Goal: Task Accomplishment & Management: Manage account settings

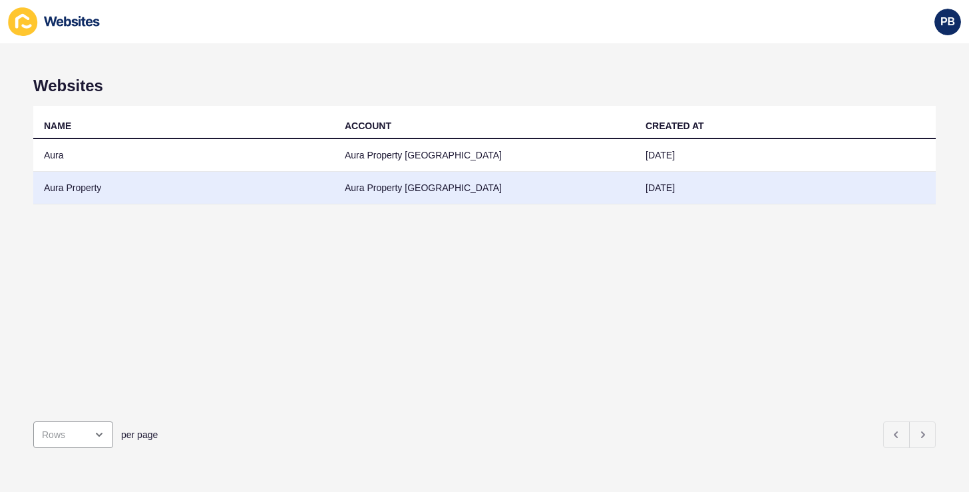
click at [116, 187] on td "Aura Property" at bounding box center [183, 188] width 301 height 33
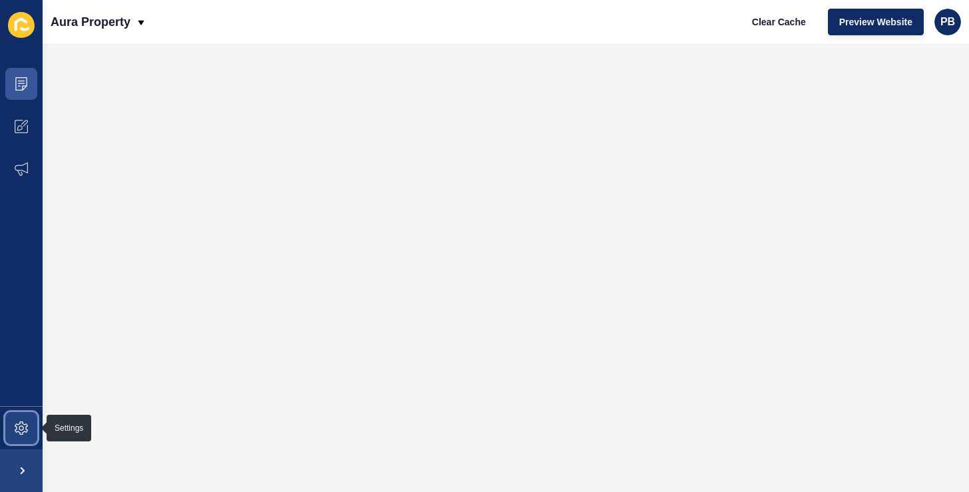
click at [21, 429] on icon at bounding box center [21, 427] width 13 height 13
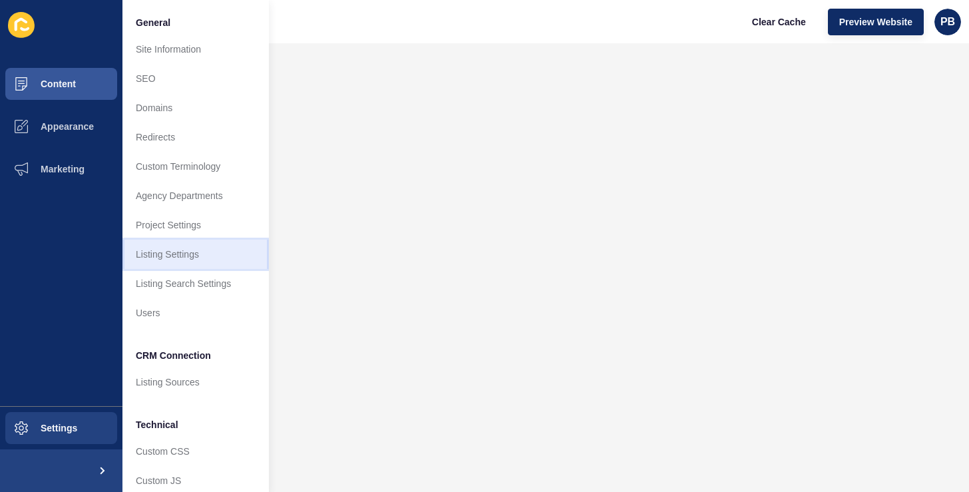
click at [163, 252] on link "Listing Settings" at bounding box center [196, 254] width 146 height 29
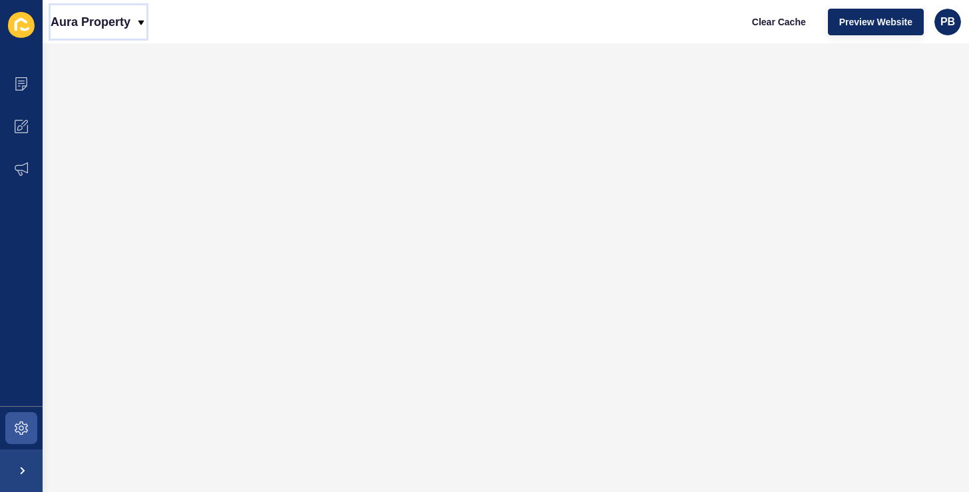
click at [89, 37] on p "Aura Property" at bounding box center [91, 21] width 80 height 33
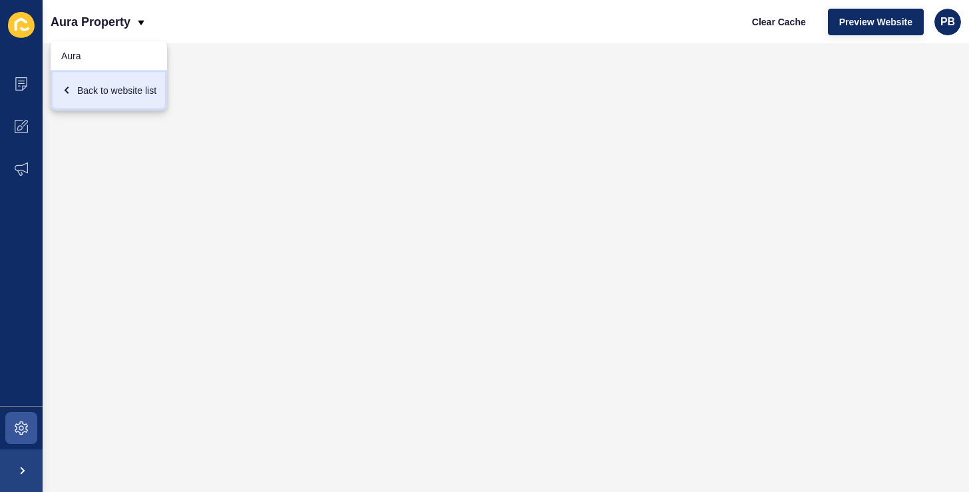
click at [66, 89] on icon at bounding box center [67, 90] width 5 height 7
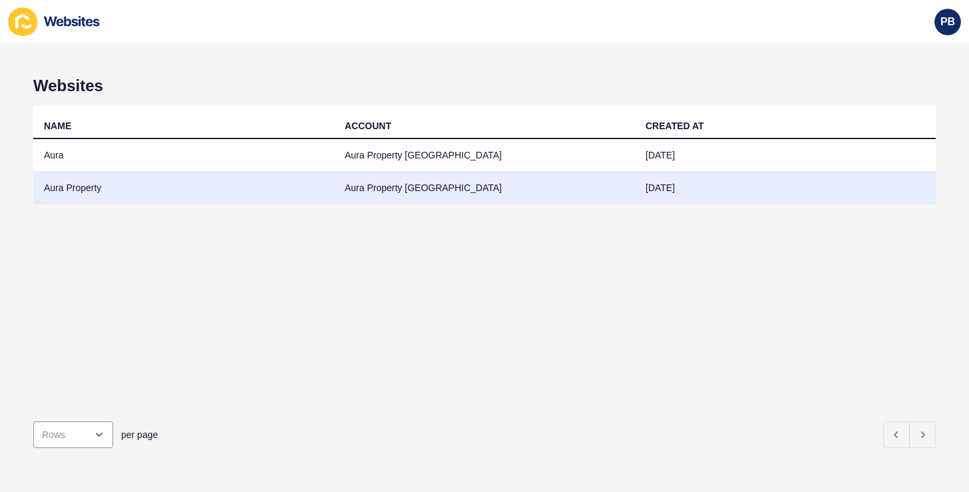
click at [56, 192] on td "Aura Property" at bounding box center [183, 188] width 301 height 33
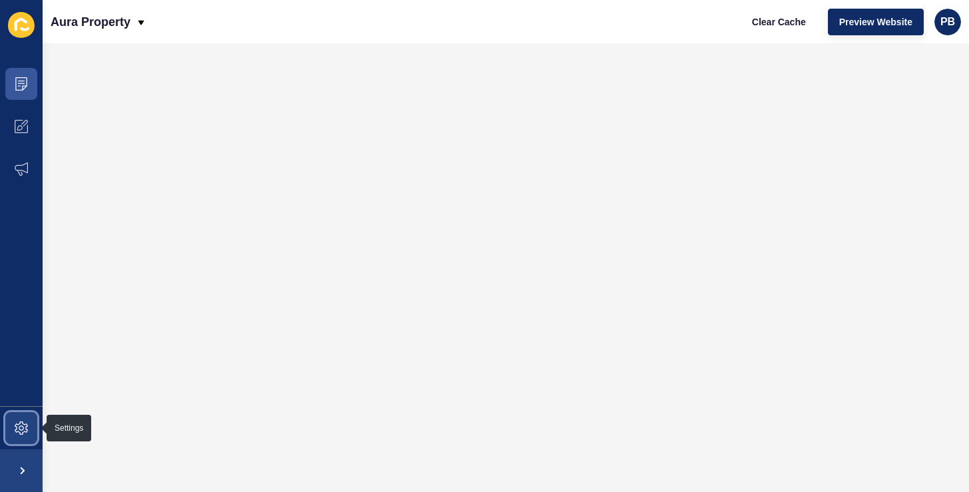
click at [27, 421] on span at bounding box center [21, 428] width 43 height 43
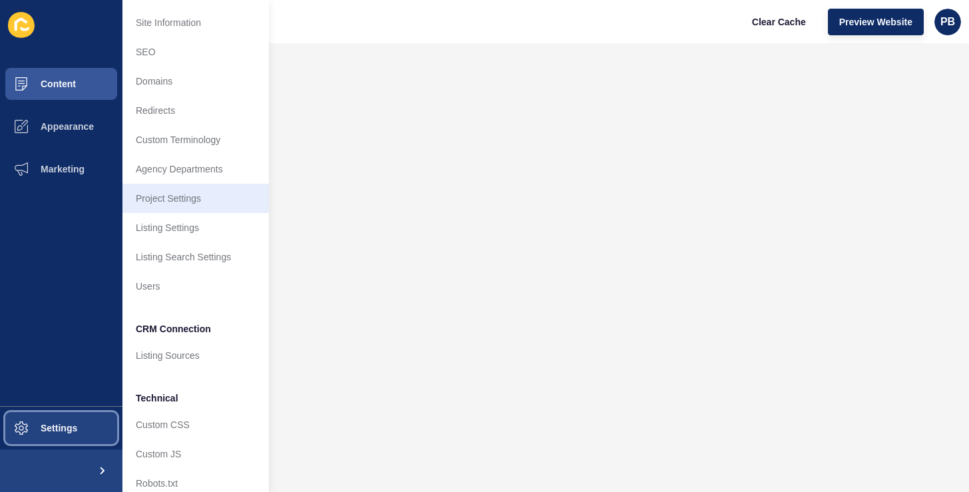
scroll to position [41, 0]
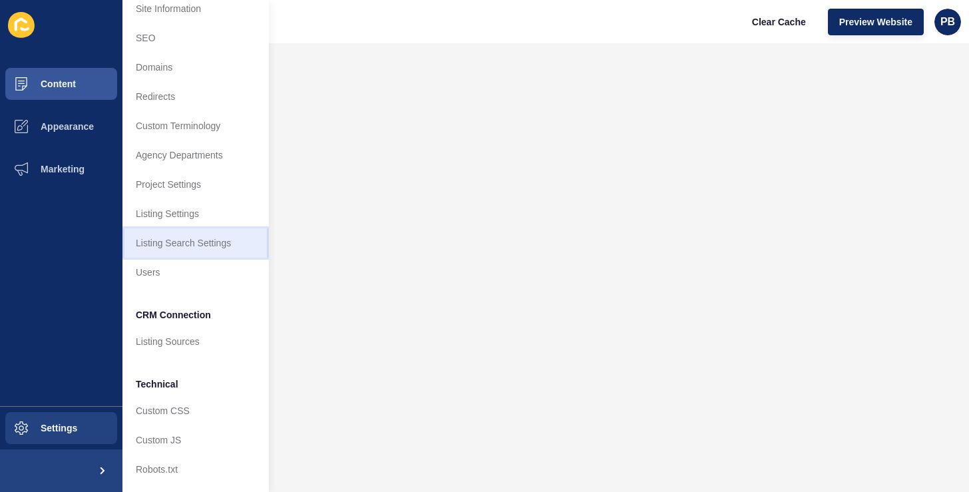
click at [158, 238] on link "Listing Search Settings" at bounding box center [196, 242] width 146 height 29
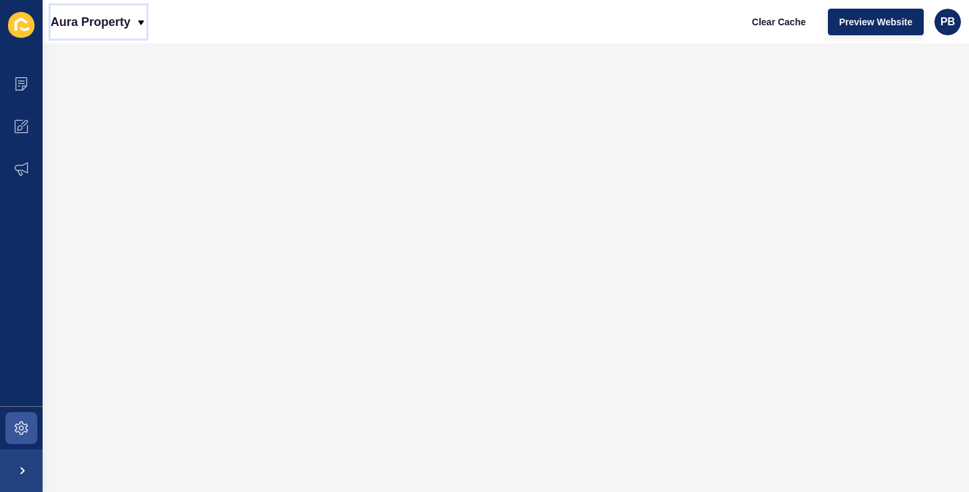
click at [85, 23] on p "Aura Property" at bounding box center [91, 21] width 80 height 33
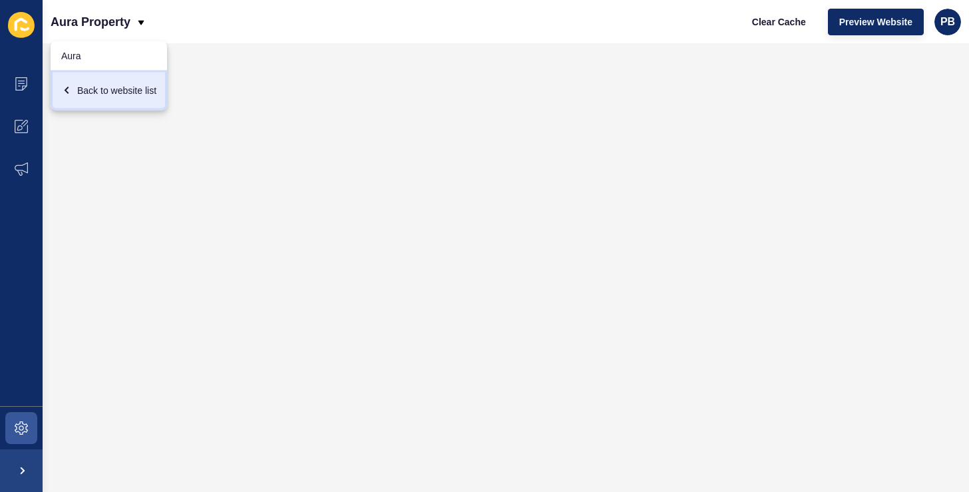
click at [87, 98] on div "Back to website list" at bounding box center [108, 91] width 95 height 24
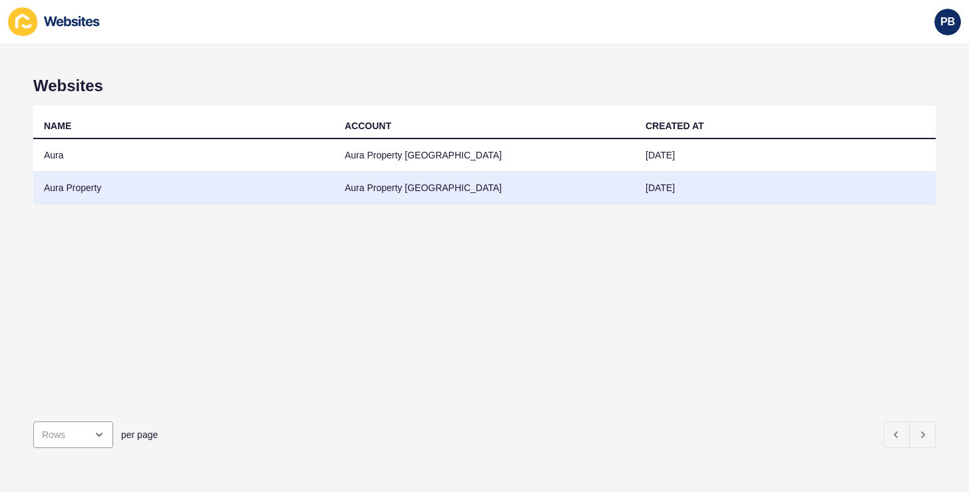
click at [86, 200] on td "Aura Property" at bounding box center [183, 188] width 301 height 33
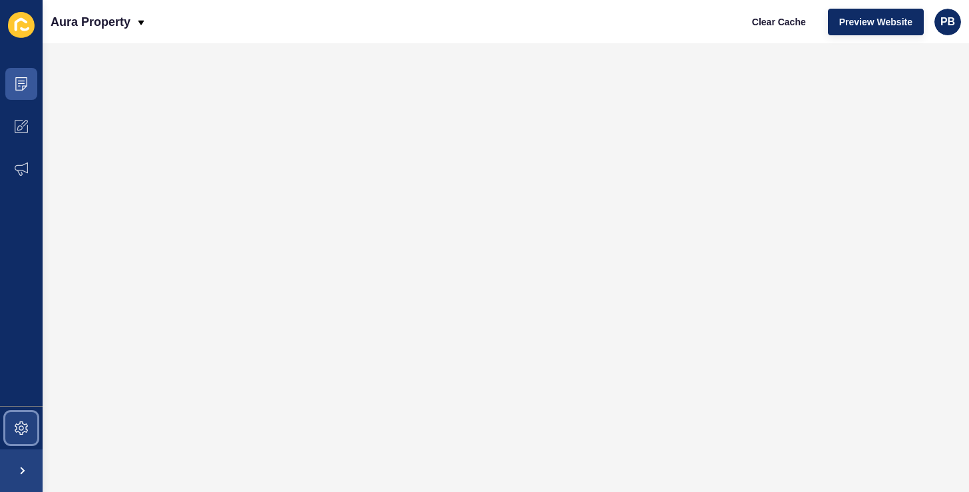
click at [23, 423] on icon at bounding box center [21, 427] width 13 height 13
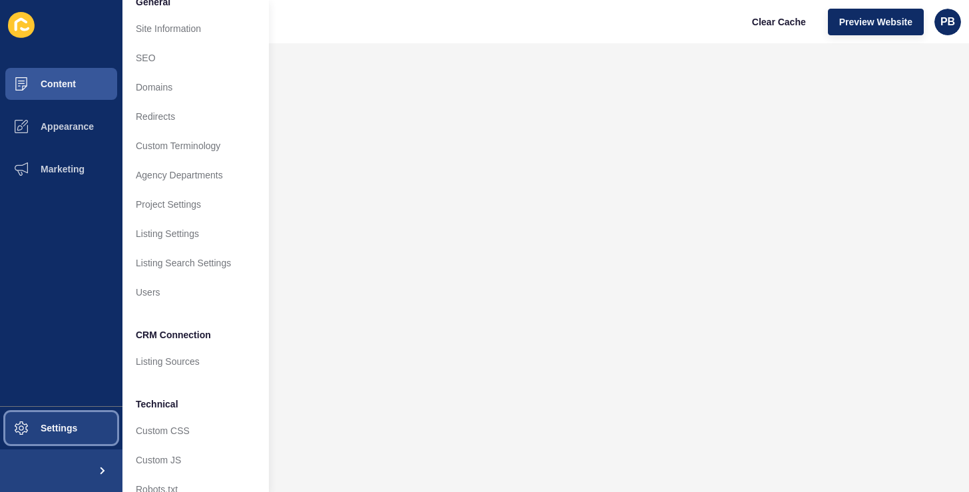
scroll to position [41, 0]
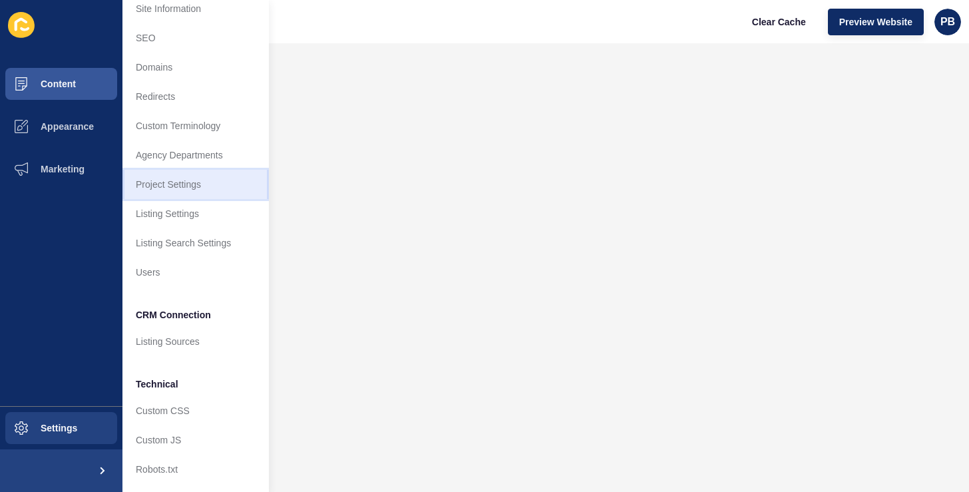
click at [148, 184] on link "Project Settings" at bounding box center [196, 184] width 146 height 29
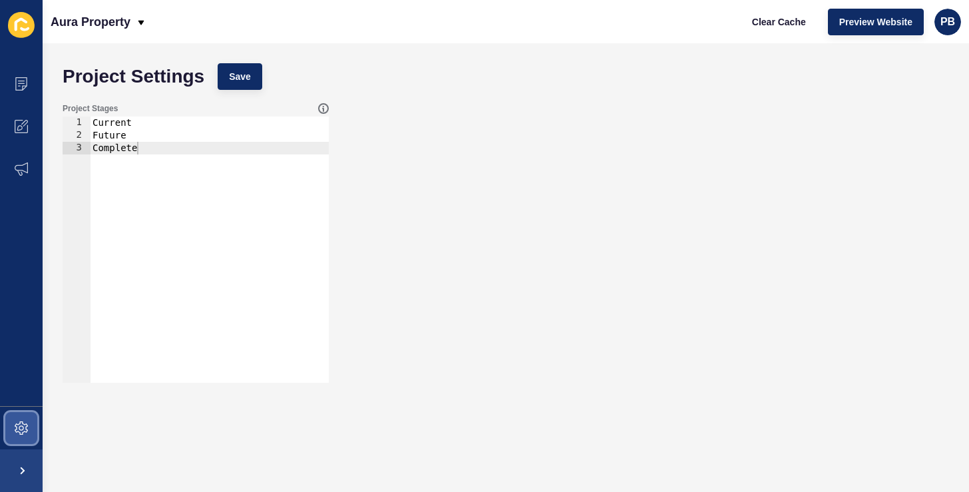
click at [27, 421] on icon at bounding box center [21, 427] width 13 height 13
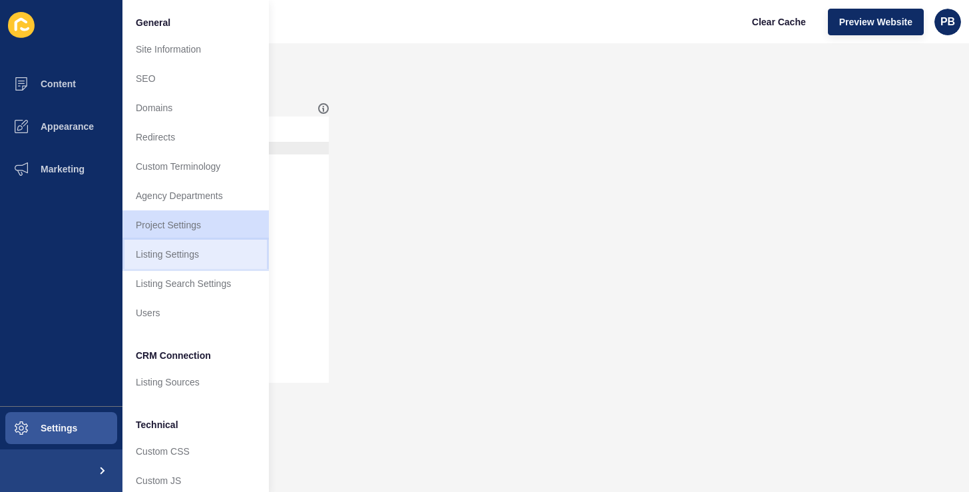
click at [163, 253] on link "Listing Settings" at bounding box center [196, 254] width 146 height 29
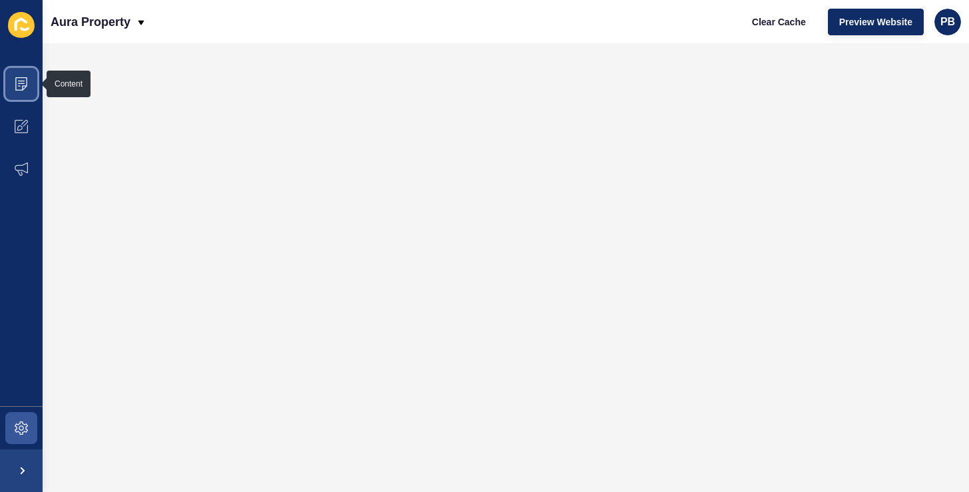
click at [17, 85] on icon at bounding box center [21, 83] width 13 height 13
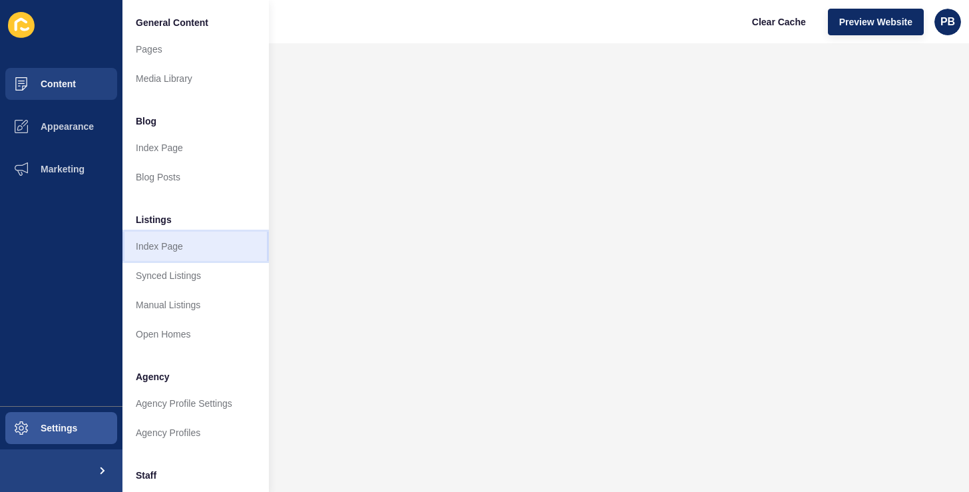
click at [162, 248] on link "Index Page" at bounding box center [196, 246] width 146 height 29
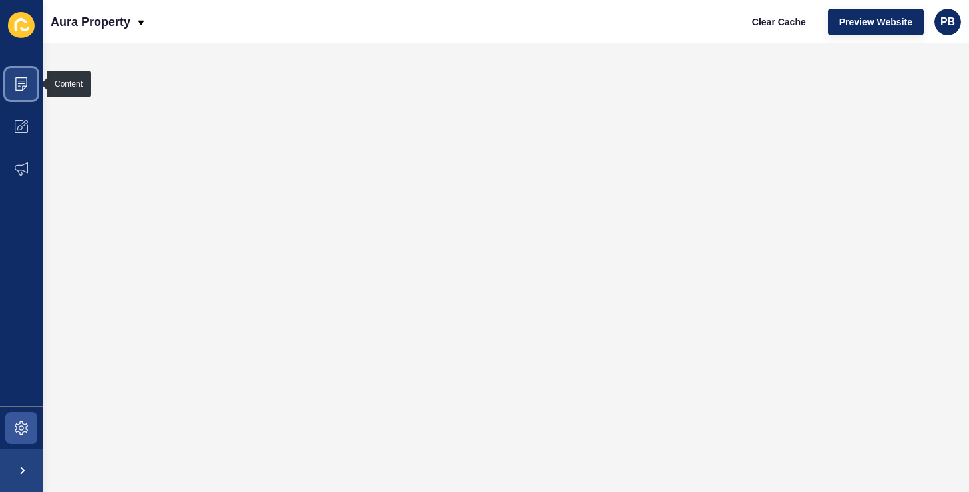
click at [23, 84] on icon at bounding box center [21, 83] width 13 height 13
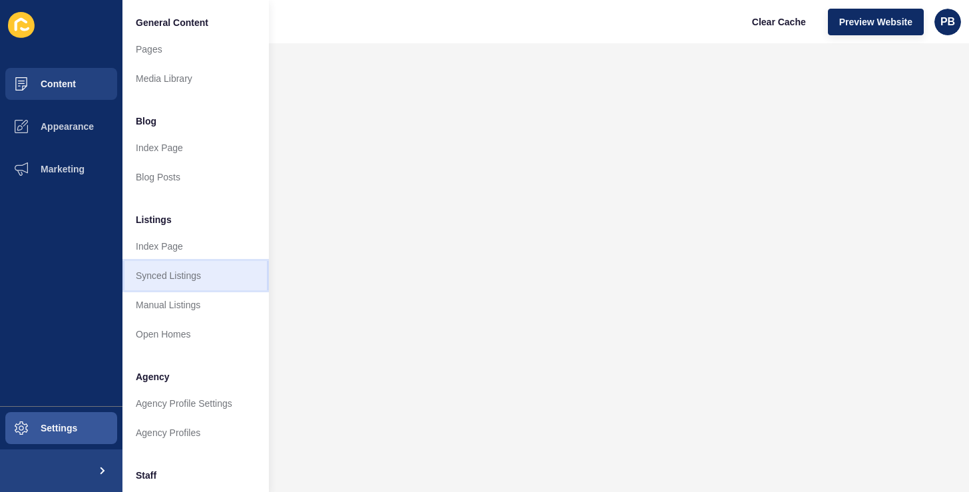
click at [144, 278] on link "Synced Listings" at bounding box center [196, 275] width 146 height 29
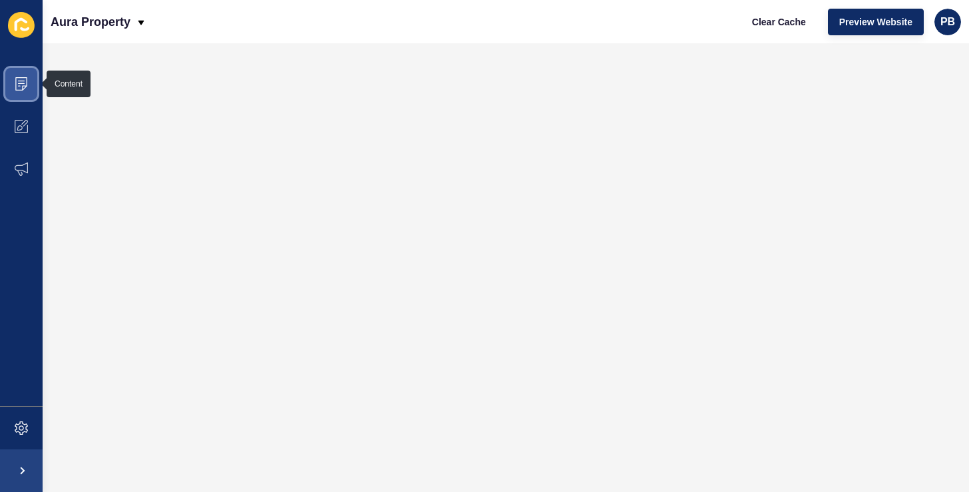
click at [21, 92] on span at bounding box center [21, 84] width 43 height 43
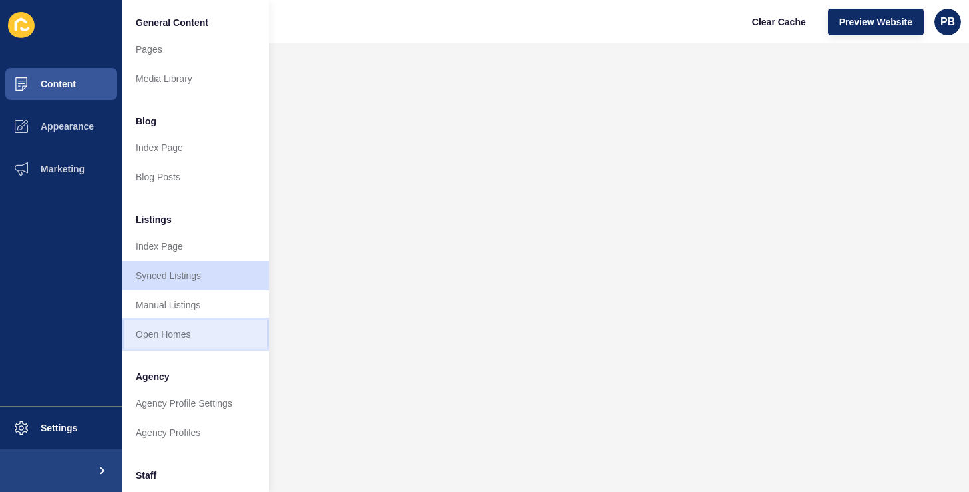
click at [164, 336] on link "Open Homes" at bounding box center [196, 334] width 146 height 29
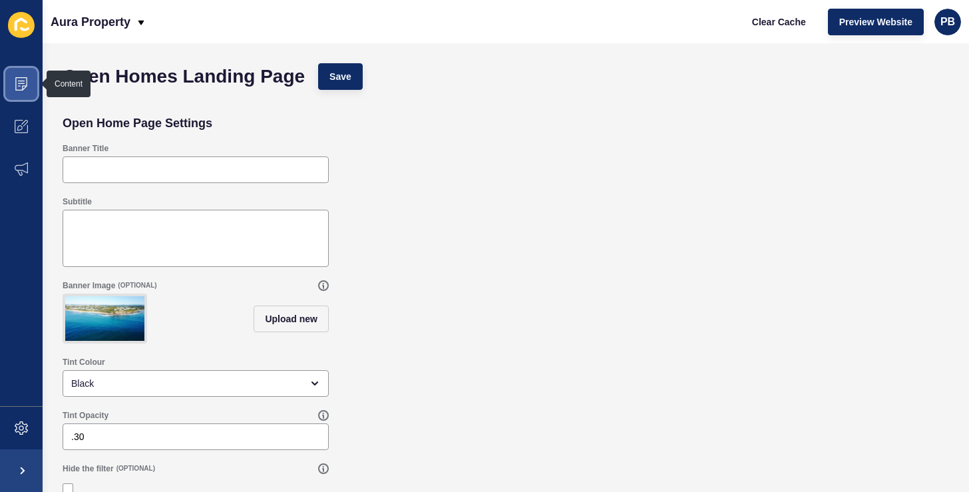
click at [31, 84] on span at bounding box center [21, 84] width 43 height 43
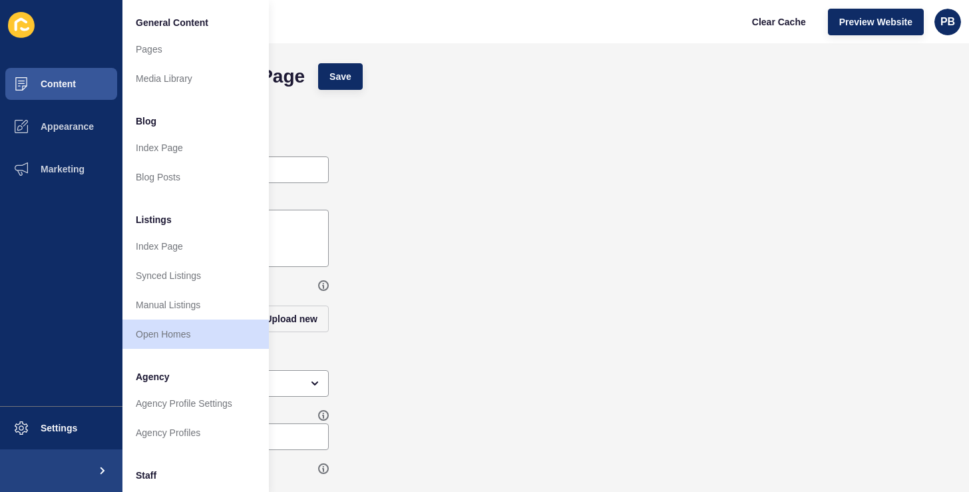
click at [510, 216] on div "Subtitle" at bounding box center [506, 232] width 900 height 84
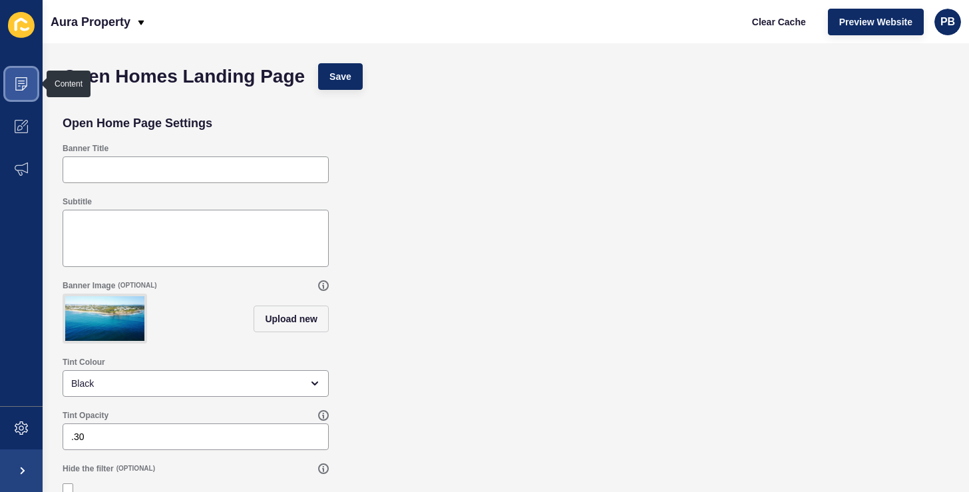
click at [29, 85] on span at bounding box center [21, 84] width 43 height 43
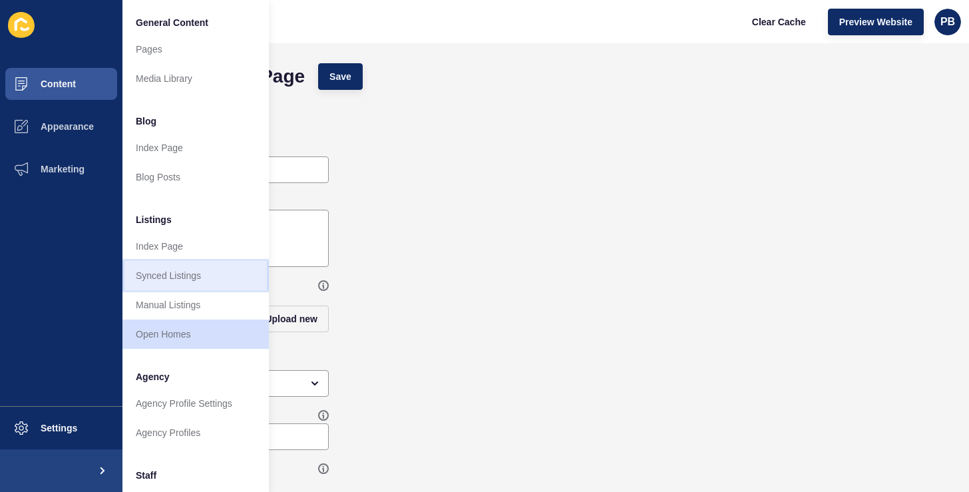
click at [180, 276] on link "Synced Listings" at bounding box center [196, 275] width 146 height 29
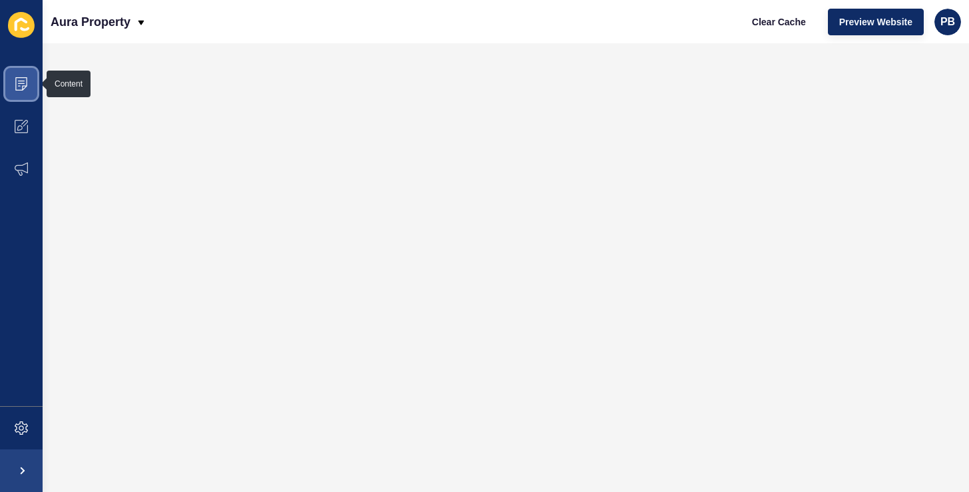
click at [21, 87] on icon at bounding box center [21, 83] width 13 height 13
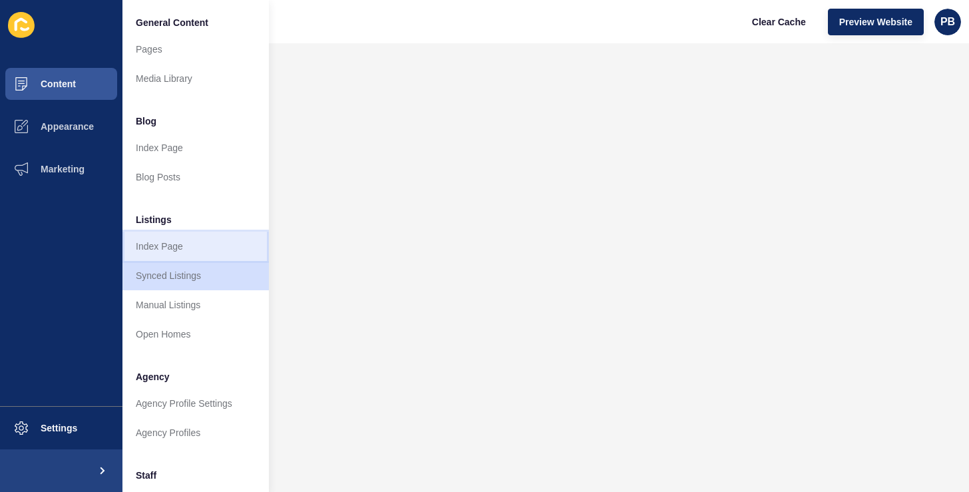
click at [154, 239] on link "Index Page" at bounding box center [196, 246] width 146 height 29
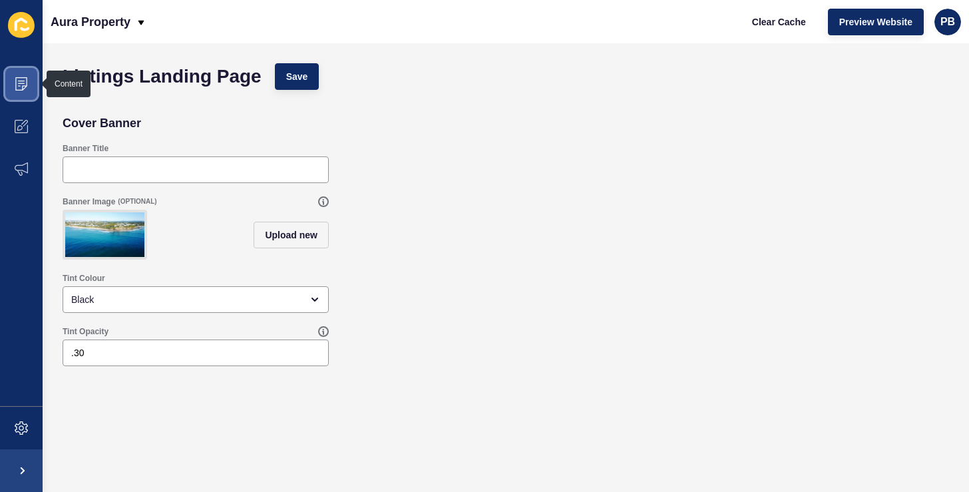
click at [26, 85] on icon at bounding box center [21, 83] width 12 height 13
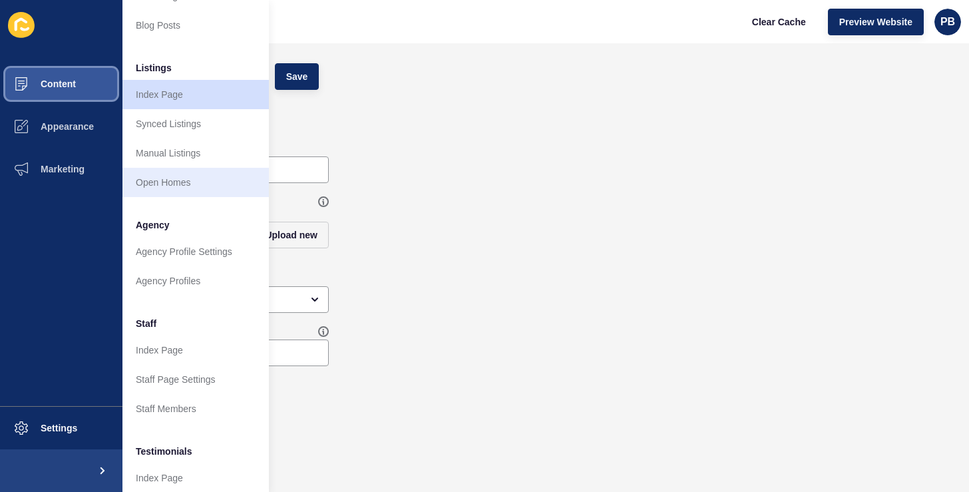
scroll to position [187, 0]
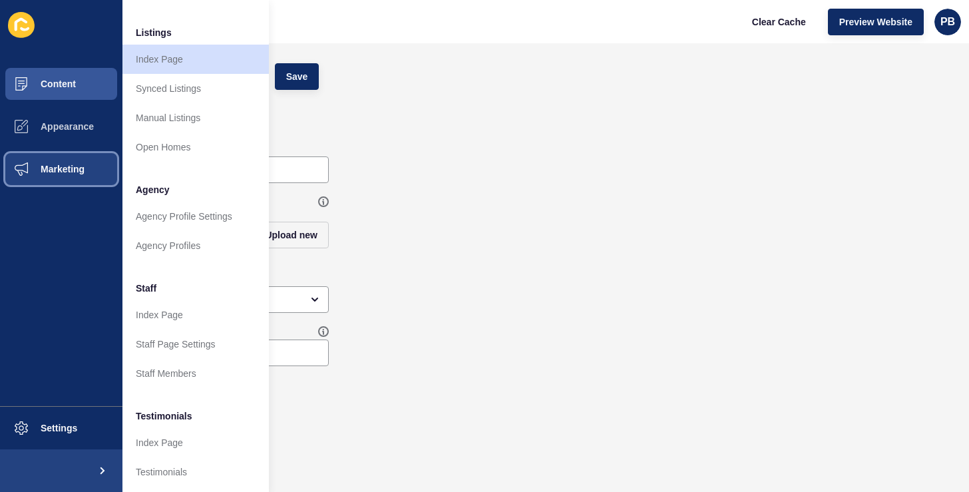
click at [59, 175] on button "Marketing" at bounding box center [61, 169] width 123 height 43
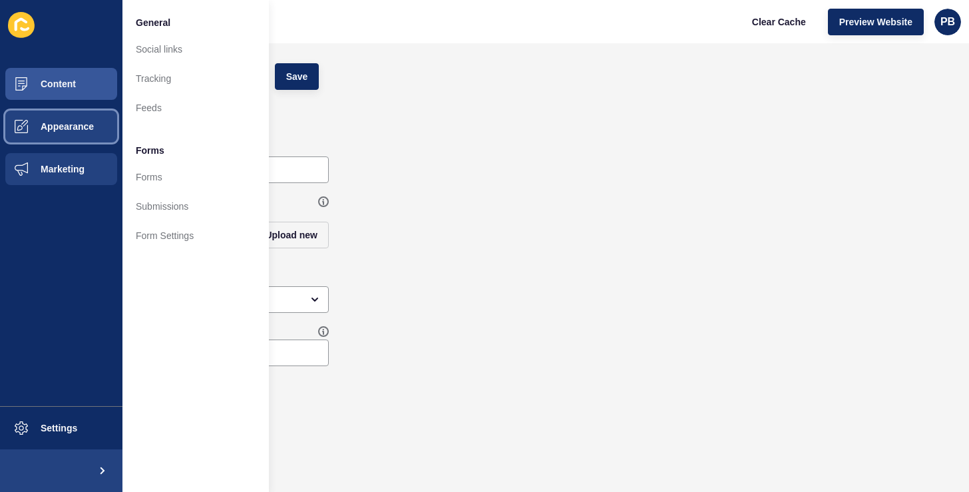
click at [71, 132] on button "Appearance" at bounding box center [61, 126] width 123 height 43
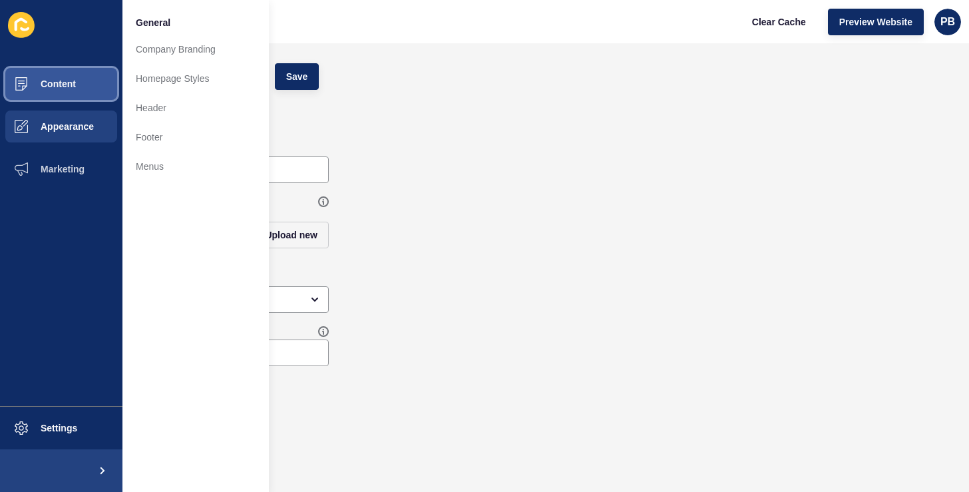
click at [77, 80] on button "Content" at bounding box center [61, 84] width 123 height 43
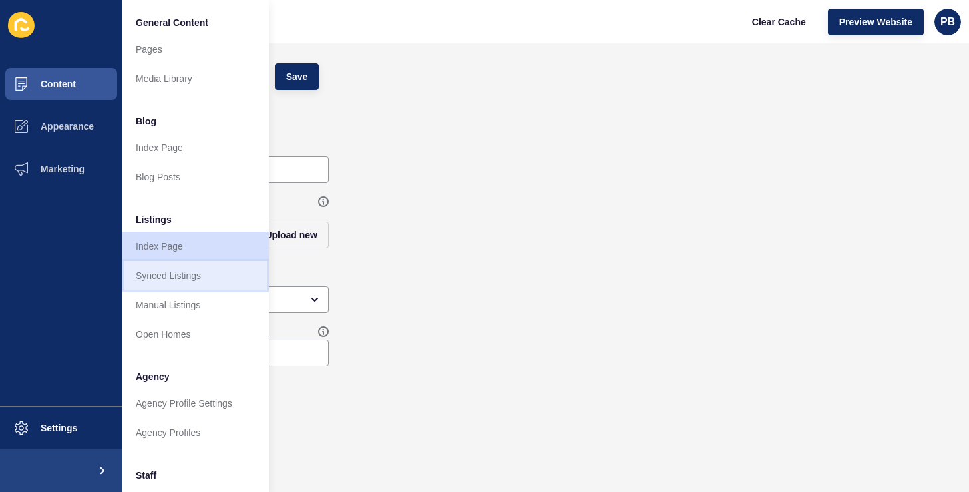
click at [170, 276] on link "Synced Listings" at bounding box center [196, 275] width 146 height 29
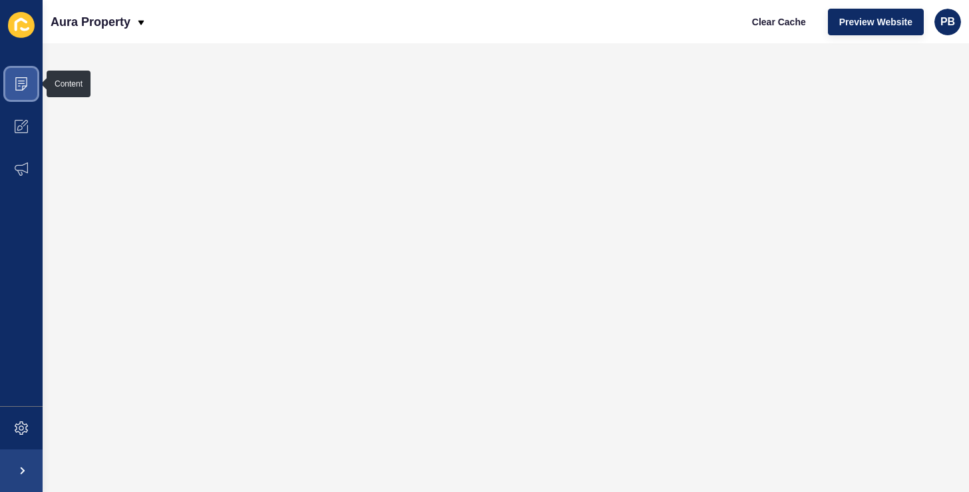
click at [20, 85] on icon at bounding box center [21, 83] width 13 height 13
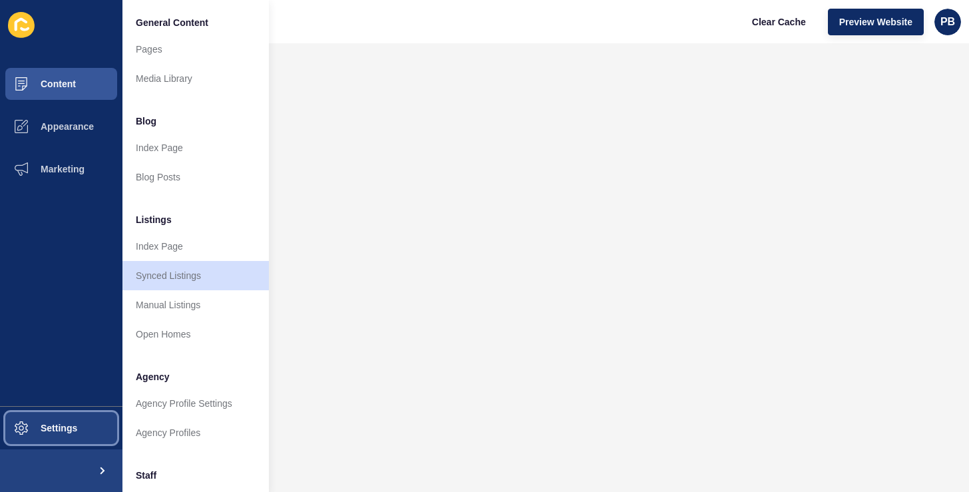
click at [48, 436] on button "Settings" at bounding box center [61, 428] width 123 height 43
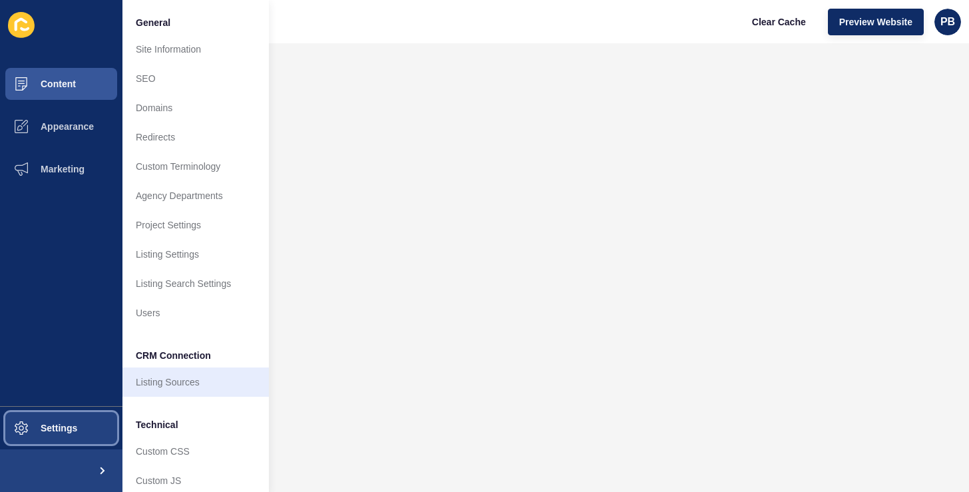
scroll to position [41, 0]
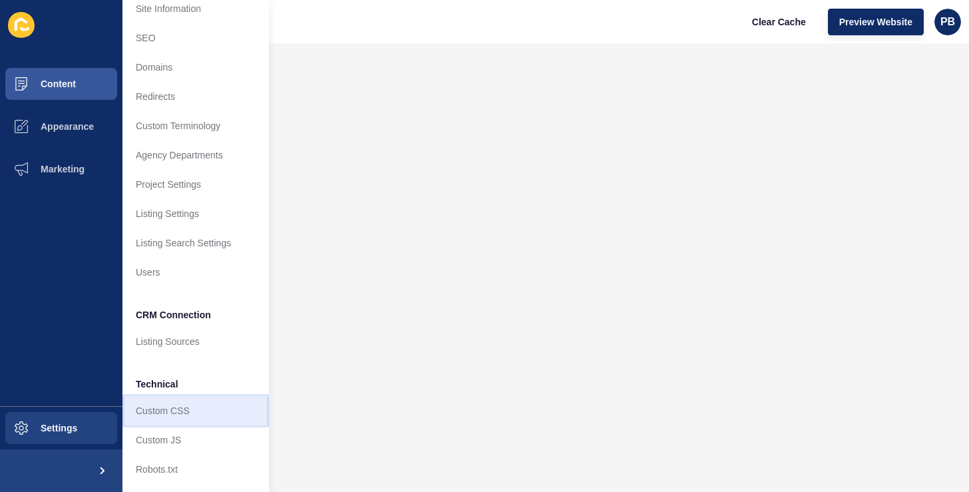
click at [164, 413] on link "Custom CSS" at bounding box center [196, 410] width 146 height 29
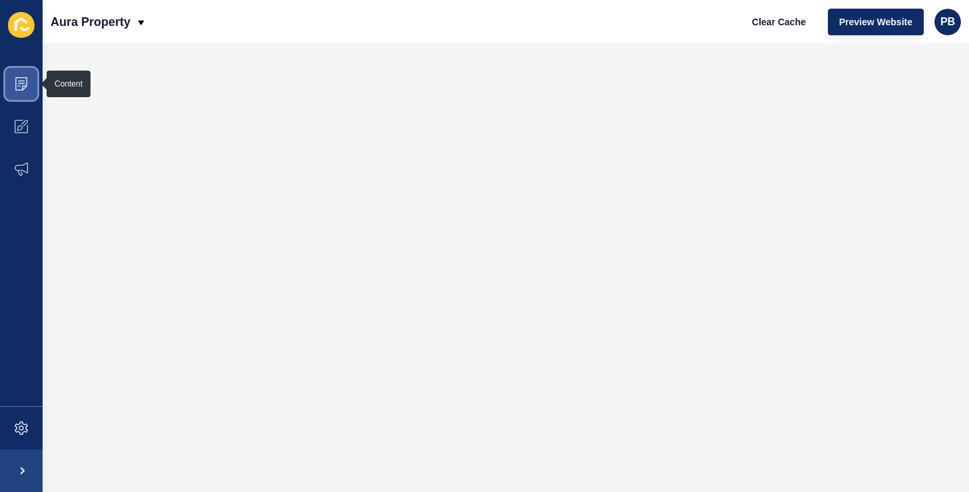
click at [25, 78] on icon at bounding box center [21, 83] width 13 height 13
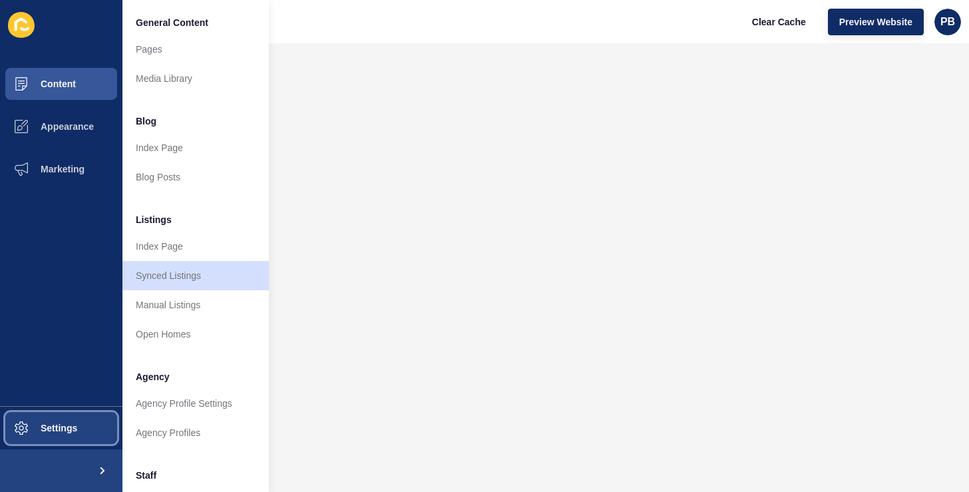
click at [56, 427] on span "Settings" at bounding box center [37, 428] width 79 height 11
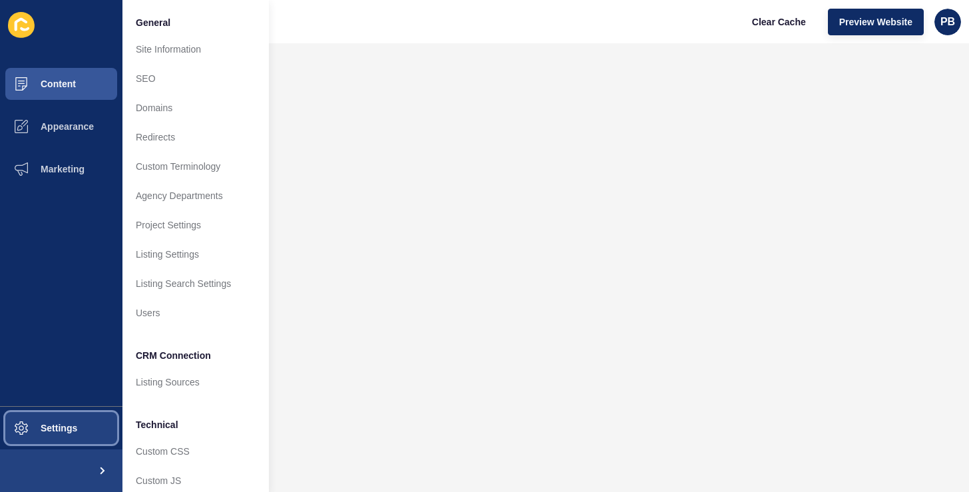
scroll to position [41, 0]
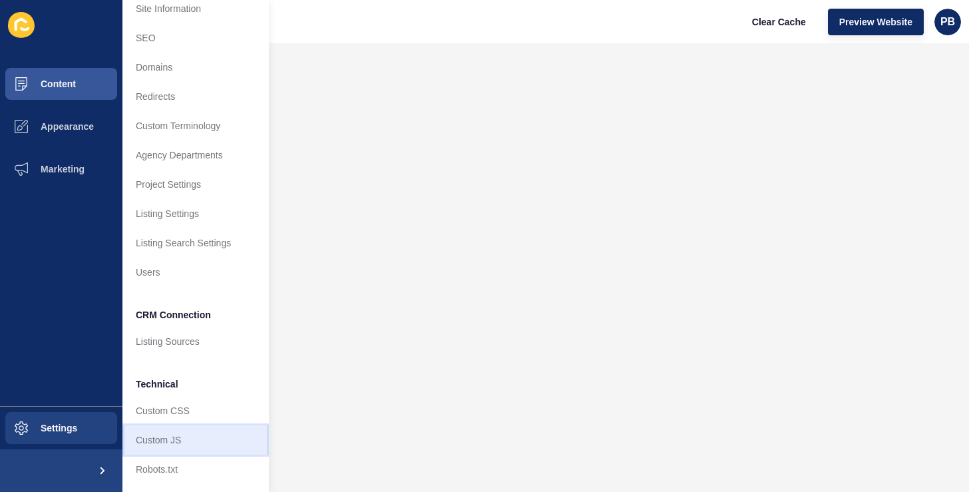
click at [167, 435] on link "Custom JS" at bounding box center [196, 439] width 146 height 29
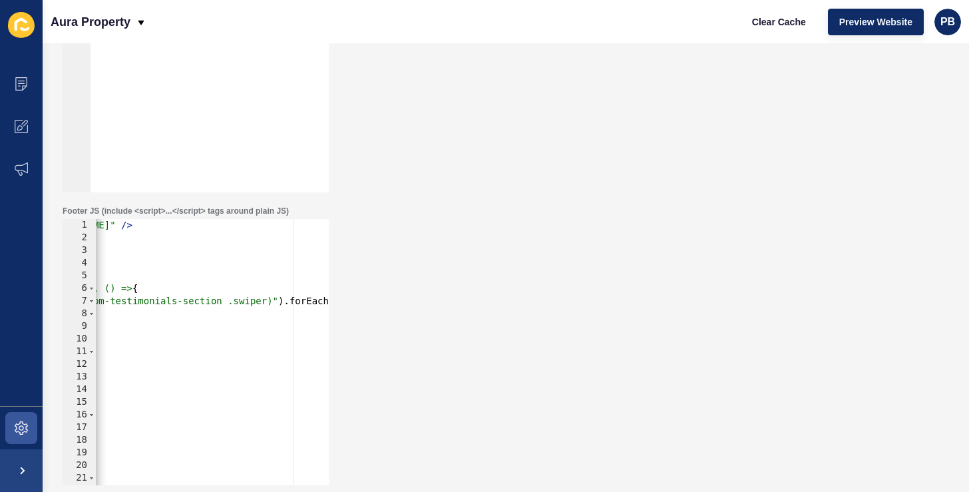
scroll to position [0, 348]
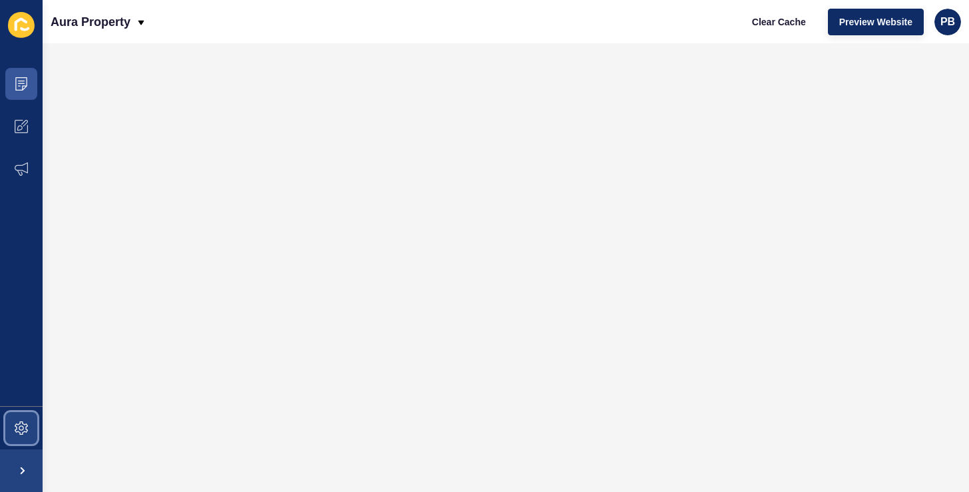
click at [15, 427] on icon at bounding box center [21, 427] width 13 height 13
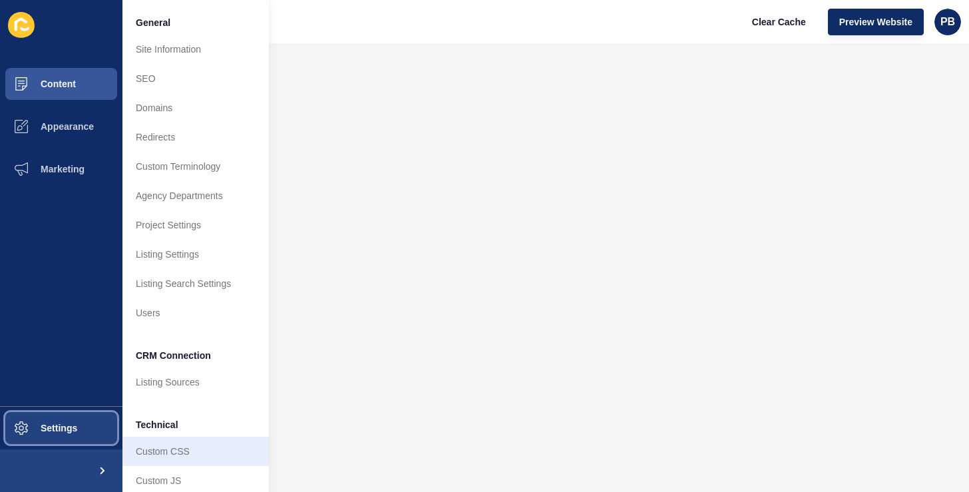
scroll to position [41, 0]
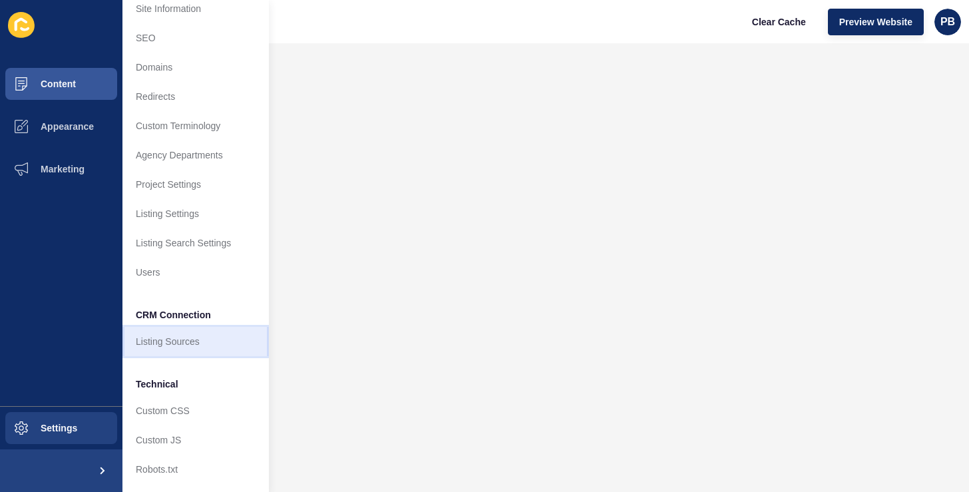
click at [150, 344] on link "Listing Sources" at bounding box center [196, 341] width 146 height 29
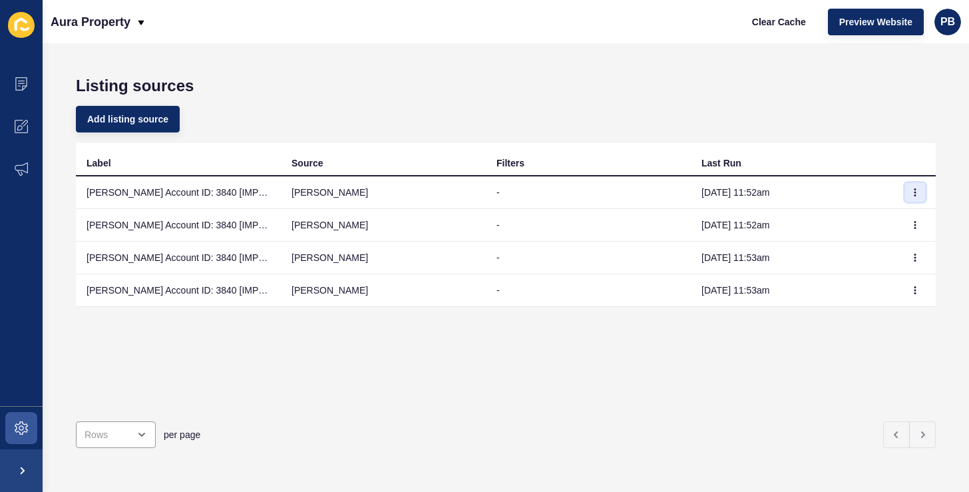
click at [914, 190] on icon "button" at bounding box center [915, 192] width 8 height 8
click at [841, 84] on h1 "Listing sources" at bounding box center [506, 86] width 860 height 19
